Goal: Task Accomplishment & Management: Manage account settings

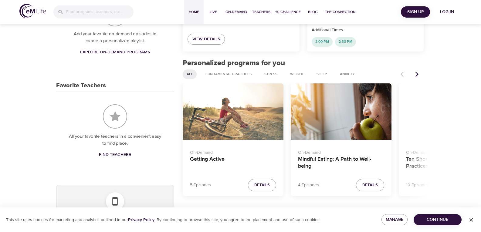
scroll to position [213, 0]
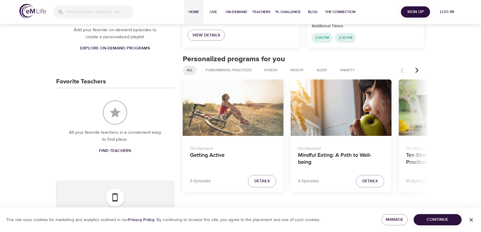
click at [252, 116] on div "Getting Active" at bounding box center [233, 108] width 101 height 57
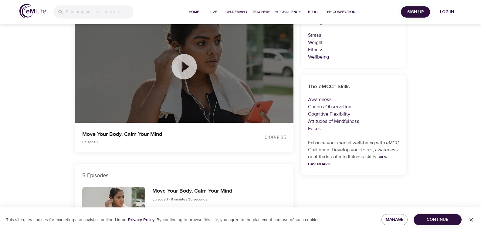
scroll to position [61, 0]
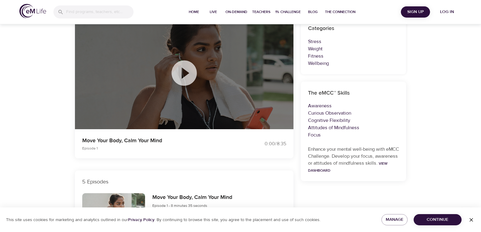
click at [184, 72] on icon at bounding box center [184, 73] width 30 height 30
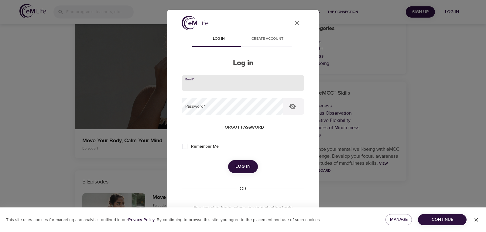
click at [227, 86] on input "email" at bounding box center [243, 83] width 123 height 16
type input "[EMAIL_ADDRESS][PERSON_NAME][DOMAIN_NAME]"
click at [228, 160] on button "Log in" at bounding box center [243, 166] width 30 height 13
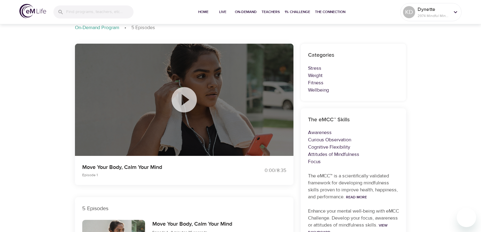
scroll to position [0, 0]
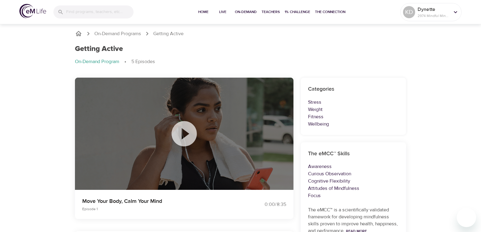
click at [182, 132] on icon at bounding box center [184, 134] width 30 height 30
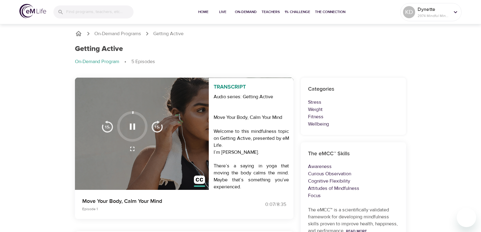
click at [128, 128] on icon "button" at bounding box center [132, 126] width 11 height 11
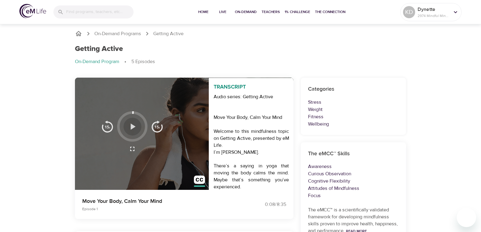
click at [131, 127] on icon "button" at bounding box center [133, 127] width 5 height 6
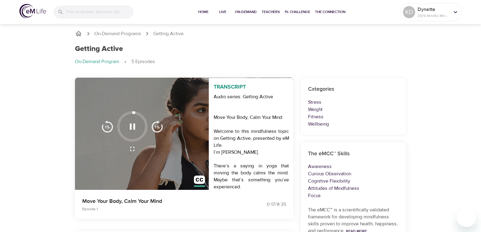
click at [131, 128] on icon "button" at bounding box center [132, 127] width 5 height 6
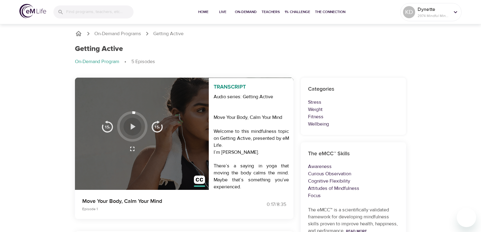
click at [131, 128] on icon "button" at bounding box center [133, 127] width 5 height 6
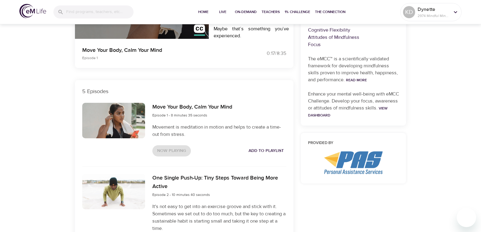
scroll to position [152, 0]
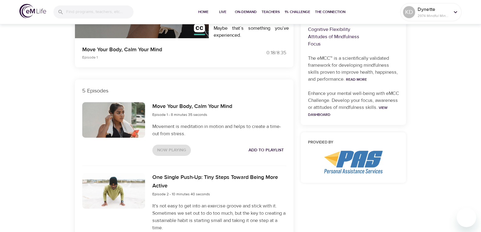
click at [118, 122] on div at bounding box center [113, 120] width 63 height 36
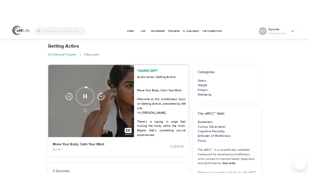
scroll to position [0, 0]
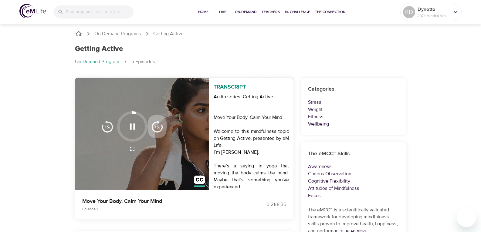
click at [161, 136] on button "button" at bounding box center [157, 126] width 19 height 30
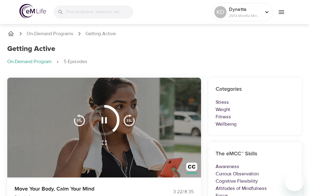
click at [103, 119] on icon "button" at bounding box center [104, 120] width 5 height 6
